Goal: Obtain resource: Download file/media

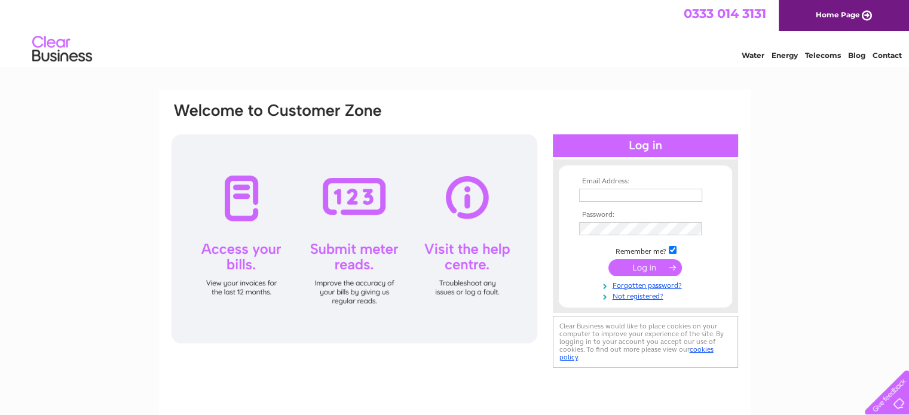
type input "[PERSON_NAME][EMAIL_ADDRESS][PERSON_NAME][DOMAIN_NAME]"
click at [653, 272] on input "submit" at bounding box center [645, 267] width 74 height 17
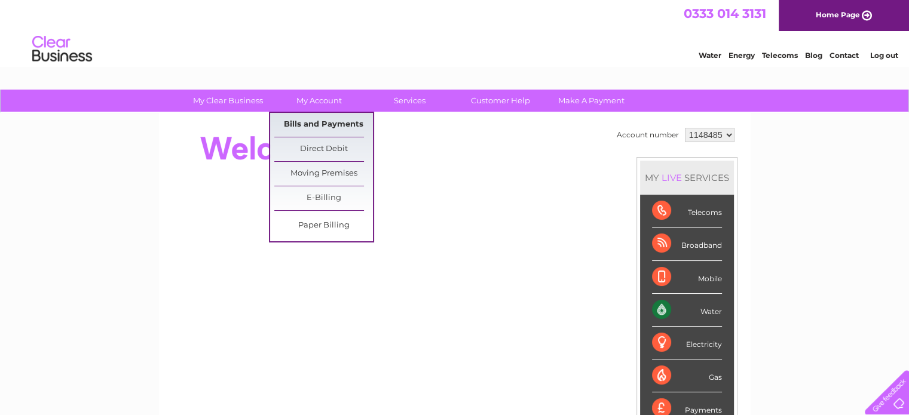
click at [316, 121] on link "Bills and Payments" at bounding box center [323, 125] width 99 height 24
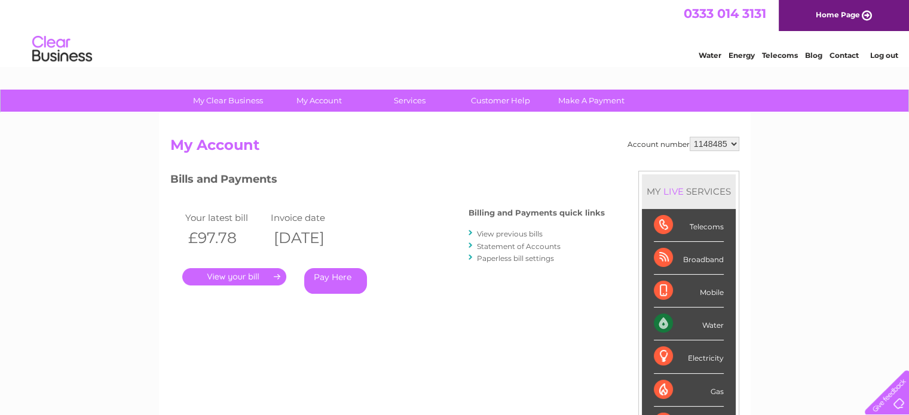
click at [519, 233] on link "View previous bills" at bounding box center [510, 233] width 66 height 9
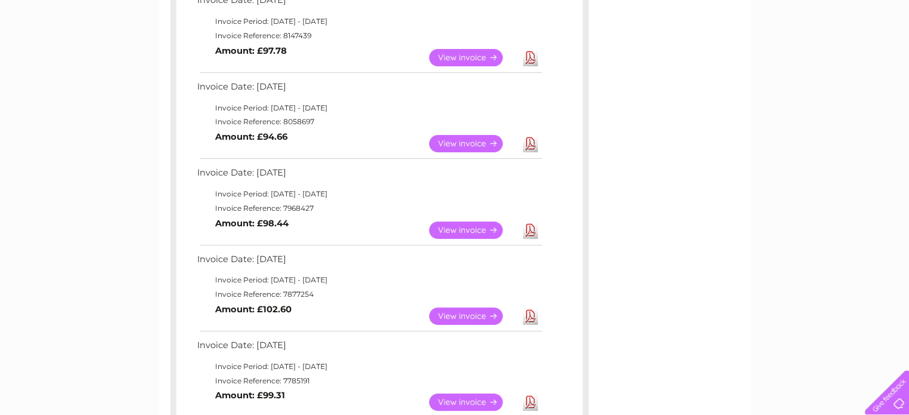
scroll to position [238, 0]
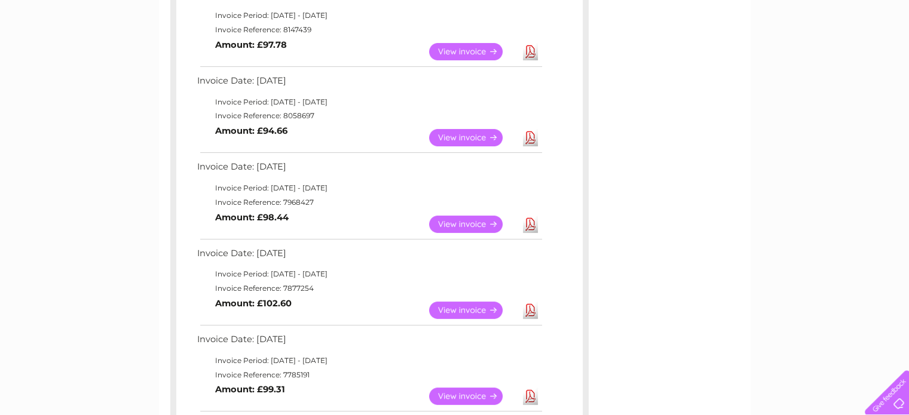
click at [529, 307] on link "Download" at bounding box center [530, 310] width 15 height 17
click at [535, 224] on link "Download" at bounding box center [530, 224] width 15 height 17
click at [531, 139] on link "Download" at bounding box center [530, 137] width 15 height 17
